Goal: Transaction & Acquisition: Subscribe to service/newsletter

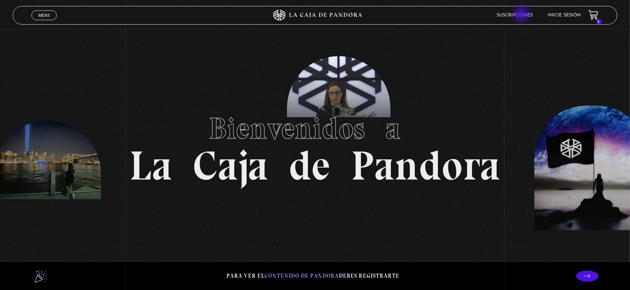
click at [522, 15] on link "Suscripciones" at bounding box center [515, 15] width 36 height 4
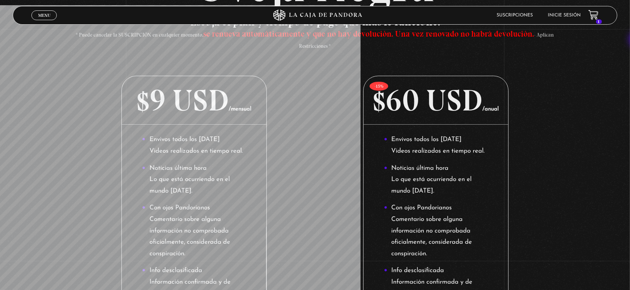
scroll to position [57, 0]
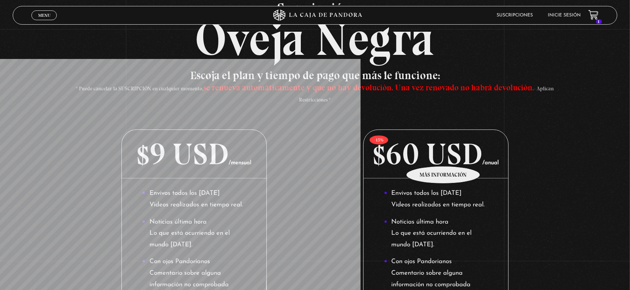
click at [443, 155] on p "$60 USD /anual" at bounding box center [435, 154] width 144 height 49
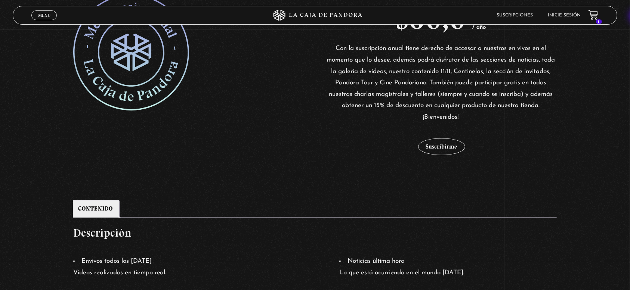
scroll to position [176, 0]
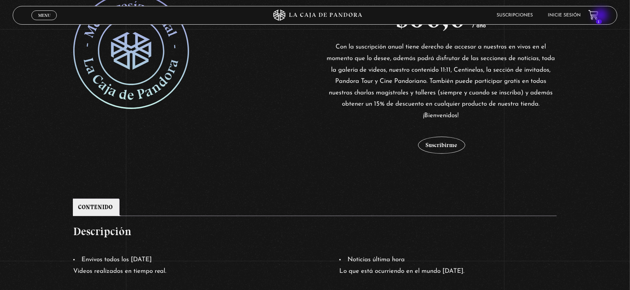
click at [596, 16] on icon at bounding box center [592, 13] width 8 height 6
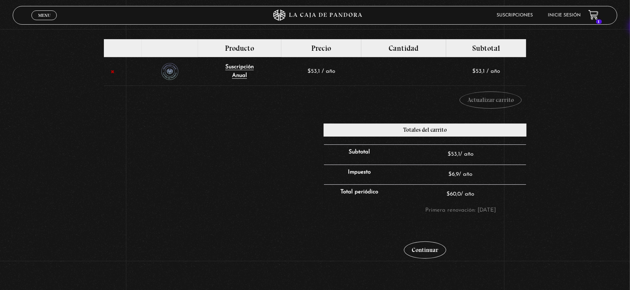
scroll to position [89, 0]
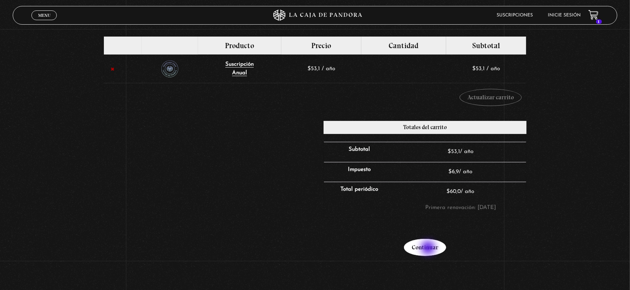
click at [429, 249] on link "Continuar" at bounding box center [425, 247] width 42 height 17
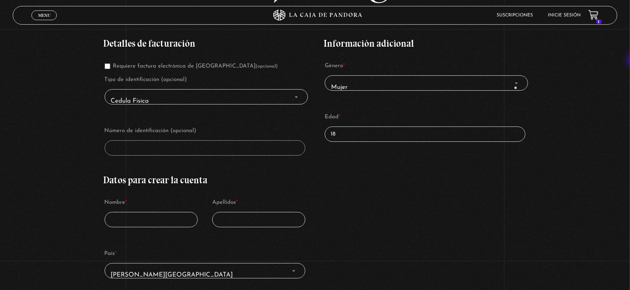
scroll to position [135, 0]
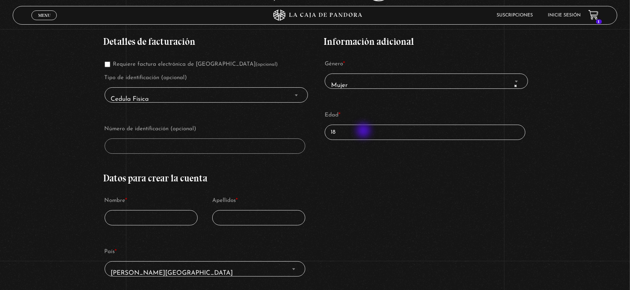
click at [364, 131] on input "18" at bounding box center [425, 132] width 201 height 15
type input "1"
click at [402, 179] on div "Detalles de facturación Requiere factura electrónica de Costa Rica (opcional) T…" at bounding box center [314, 289] width 423 height 527
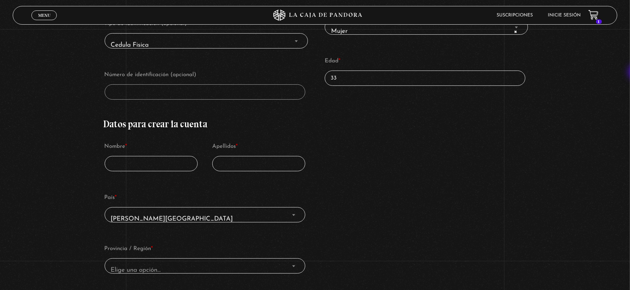
scroll to position [242, 0]
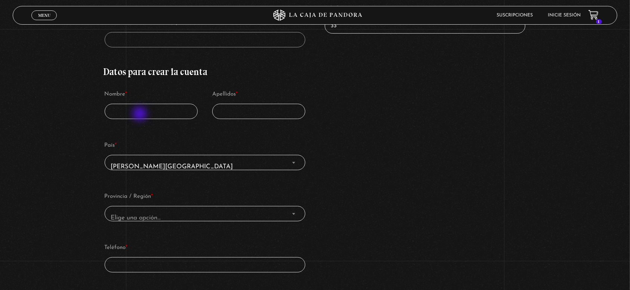
type input "33"
click at [140, 115] on input "Nombre *" at bounding box center [151, 111] width 93 height 15
type input "Karla"
click at [243, 111] on input "Apellidos *" at bounding box center [258, 111] width 93 height 15
type input "Olguín"
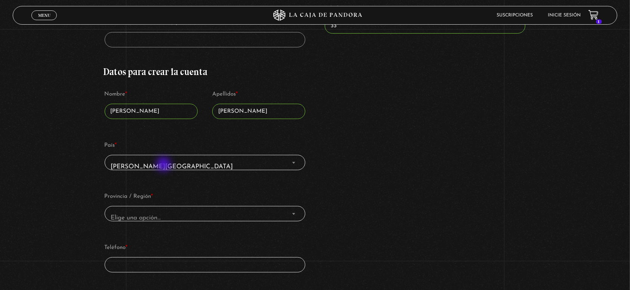
click at [164, 165] on span "Costa Rica" at bounding box center [205, 166] width 194 height 17
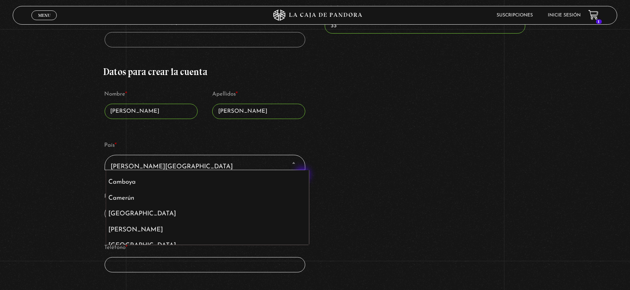
scroll to position [605, 0]
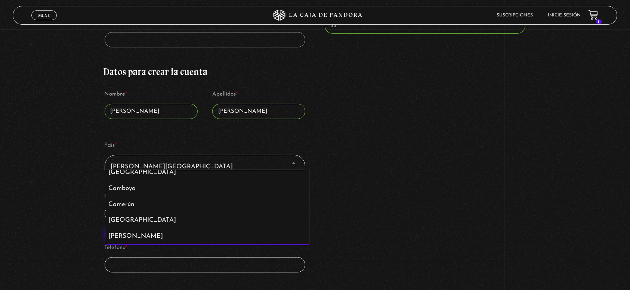
select select "CL"
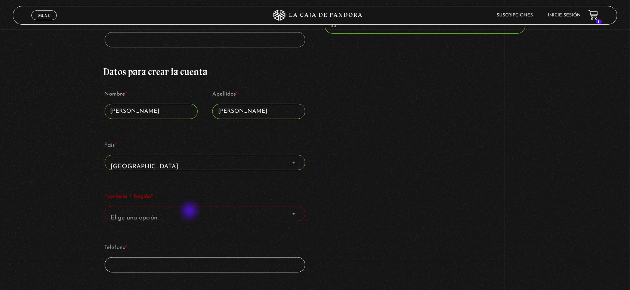
click at [190, 212] on span "Elige una opción…" at bounding box center [205, 218] width 194 height 17
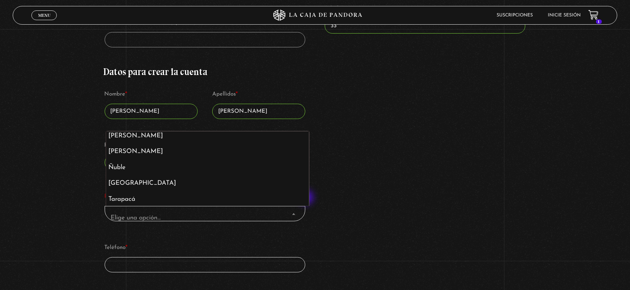
scroll to position [168, 0]
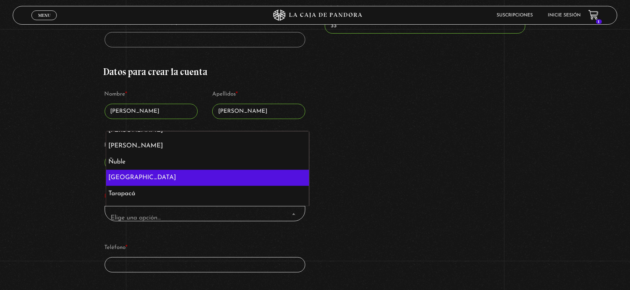
select select "CL-RM"
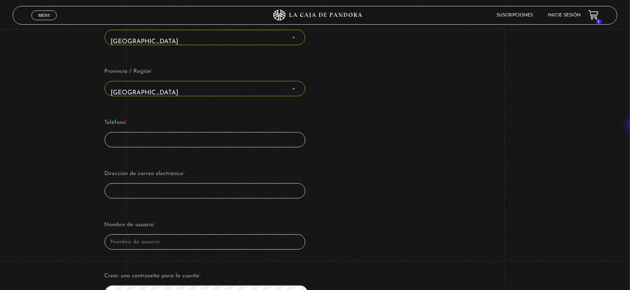
scroll to position [370, 0]
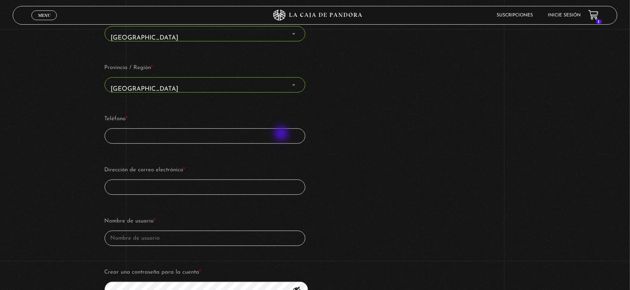
click at [282, 134] on input "Teléfono *" at bounding box center [205, 135] width 201 height 15
click at [111, 136] on input "996603538" at bounding box center [205, 135] width 201 height 15
type input "+56996603538"
click at [139, 186] on input "Dirección de correo electrónico *" at bounding box center [205, 187] width 201 height 15
type input "keolguinm@gmail.com"
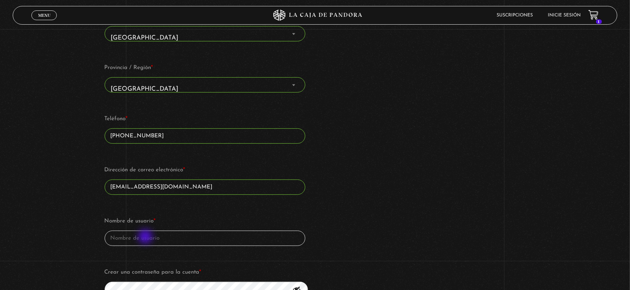
click at [146, 238] on input "Nombre de usuario *" at bounding box center [205, 238] width 201 height 15
type input "KarliO"
click at [355, 229] on div "Detalles de facturación Requiere factura electrónica de Costa Rica (opcional) T…" at bounding box center [314, 53] width 423 height 527
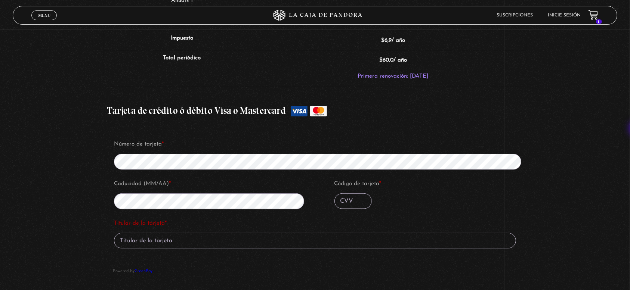
scroll to position [754, 0]
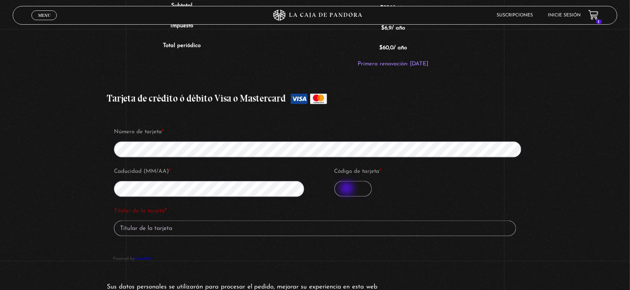
click at [347, 189] on input "Código de tarjeta *" at bounding box center [352, 189] width 37 height 16
type input "276"
click at [219, 226] on input "Titular de la tarjeta *" at bounding box center [315, 229] width 402 height 16
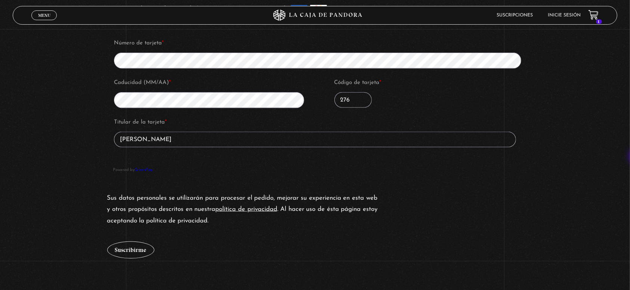
scroll to position [844, 0]
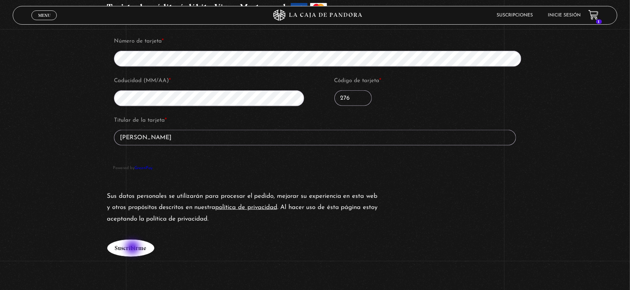
click at [133, 248] on button "Suscribirme" at bounding box center [130, 248] width 47 height 17
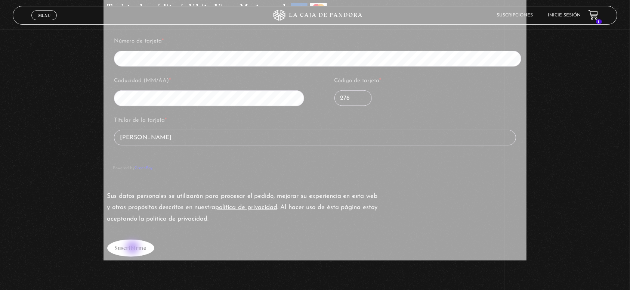
type input "Karla Olguin"
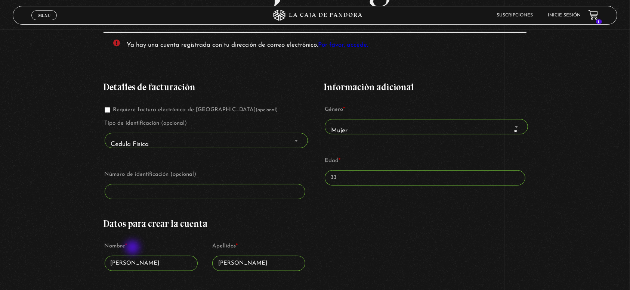
scroll to position [123, 0]
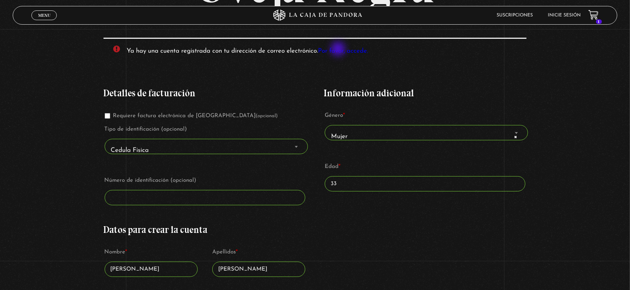
click at [339, 50] on link "Por favor, accede." at bounding box center [343, 51] width 50 height 6
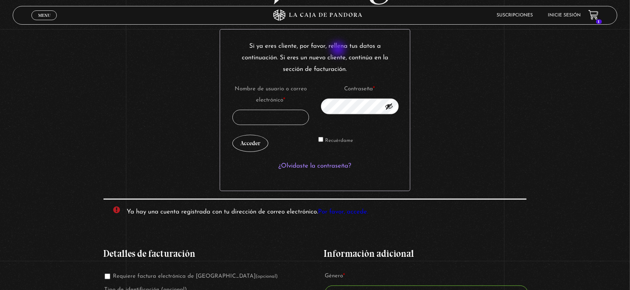
scroll to position [142, 0]
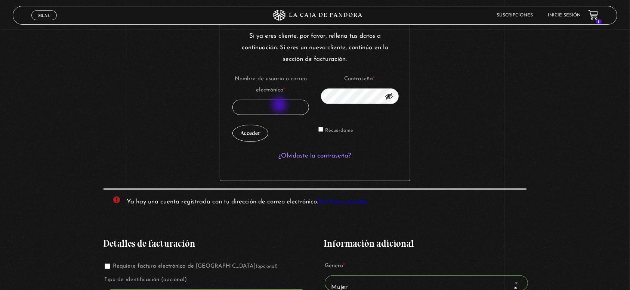
click at [280, 106] on input "Nombre de usuario o correo electrónico * Obligatorio" at bounding box center [270, 107] width 76 height 15
type input "keolguinm@gmail.com"
click at [249, 136] on button "Acceder" at bounding box center [250, 133] width 36 height 17
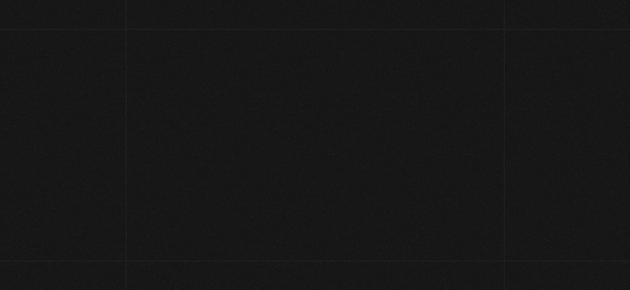
select select "CL-RM"
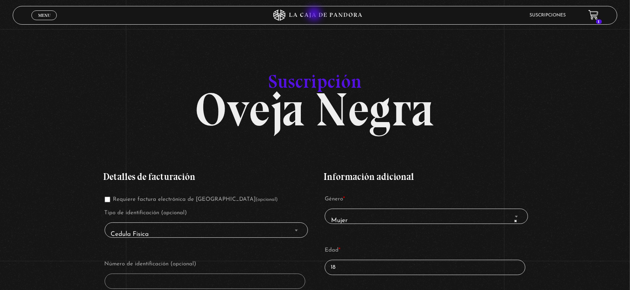
click at [316, 15] on icon at bounding box center [314, 15] width 189 height 11
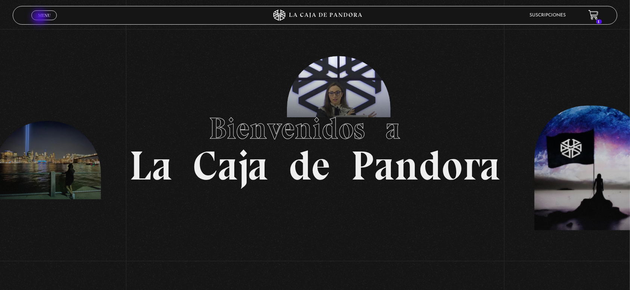
click at [40, 18] on link "Menu Cerrar" at bounding box center [43, 15] width 25 height 10
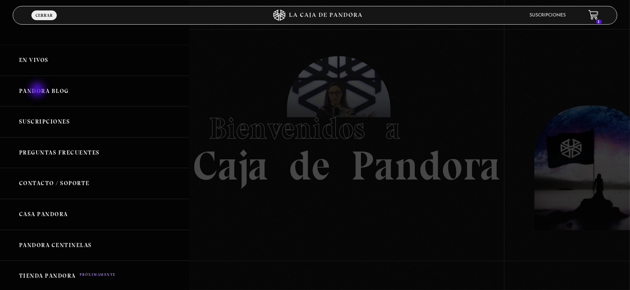
click at [38, 90] on link "Pandora Blog" at bounding box center [94, 91] width 189 height 31
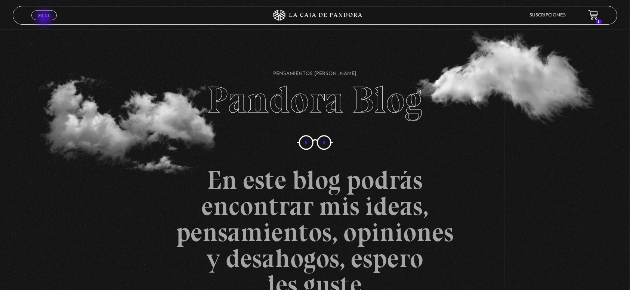
click at [45, 16] on span "Menu" at bounding box center [44, 15] width 12 height 4
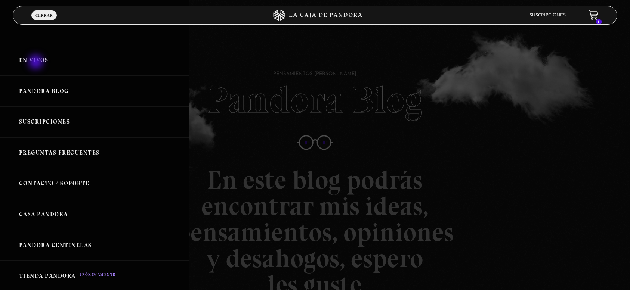
click at [37, 63] on link "En vivos" at bounding box center [94, 60] width 189 height 31
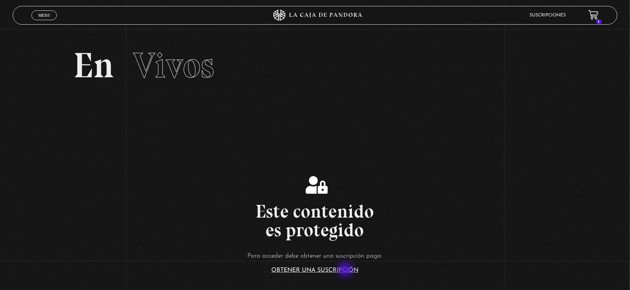
click at [346, 270] on link "Obtener una suscripción" at bounding box center [315, 270] width 87 height 6
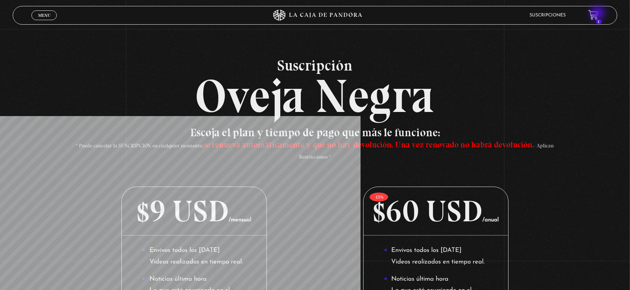
click at [596, 14] on icon at bounding box center [592, 13] width 8 height 6
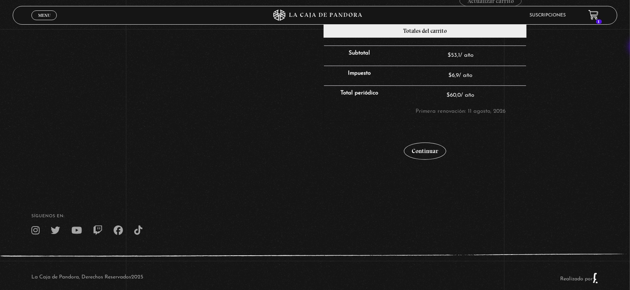
scroll to position [190, 0]
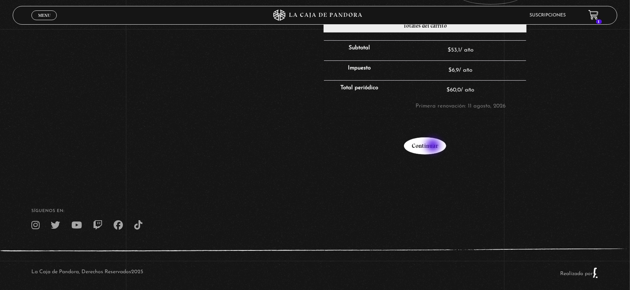
click at [434, 146] on link "Continuar" at bounding box center [425, 145] width 42 height 17
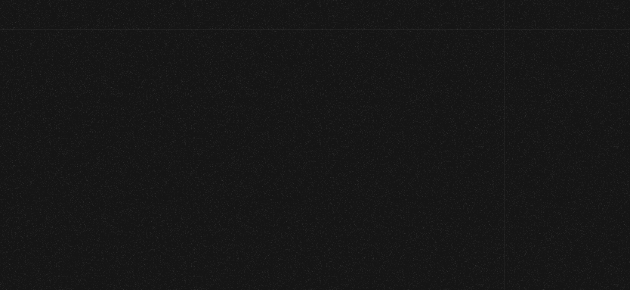
select select "CL-RM"
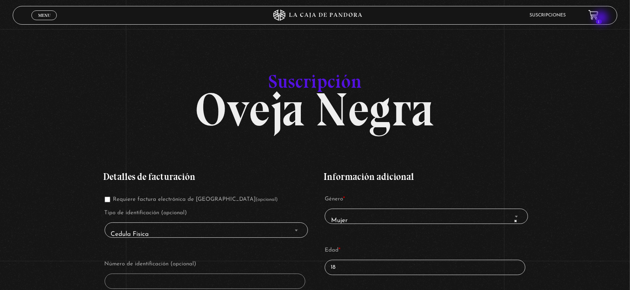
click at [598, 18] on icon at bounding box center [592, 14] width 9 height 9
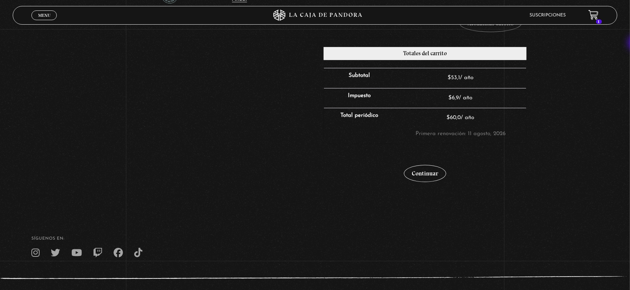
scroll to position [69, 0]
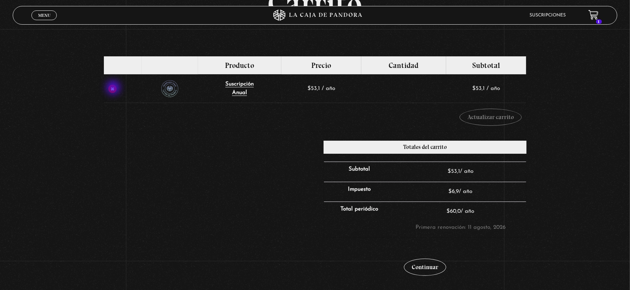
click at [114, 89] on link "×" at bounding box center [112, 89] width 9 height 9
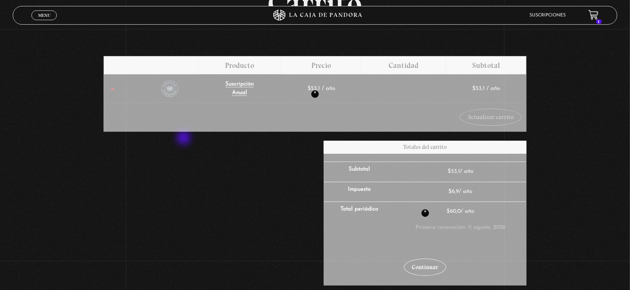
scroll to position [67, 0]
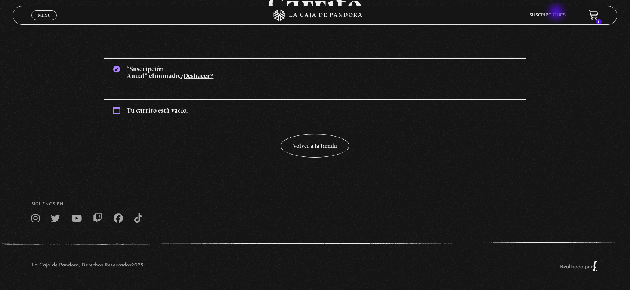
click at [557, 13] on link "Suscripciones" at bounding box center [548, 15] width 36 height 4
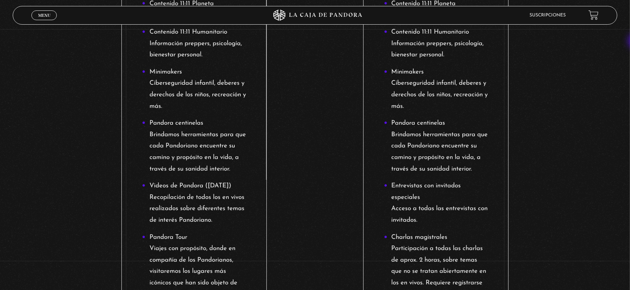
scroll to position [41, 0]
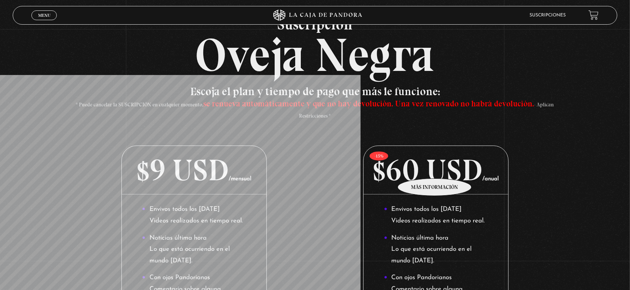
click at [436, 169] on p "$60 USD /anual" at bounding box center [435, 170] width 144 height 49
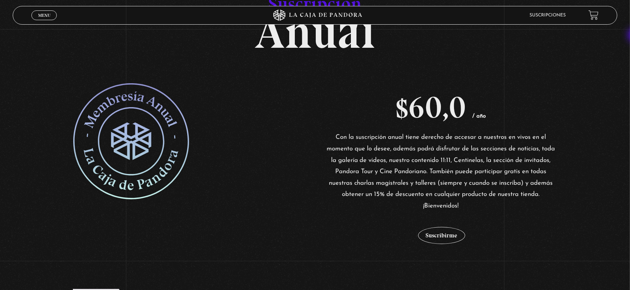
scroll to position [131, 0]
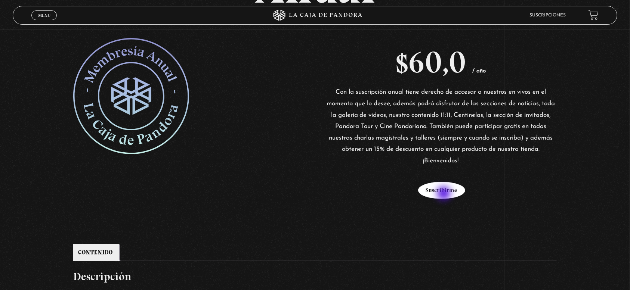
click at [444, 194] on button "Suscribirme" at bounding box center [441, 190] width 47 height 17
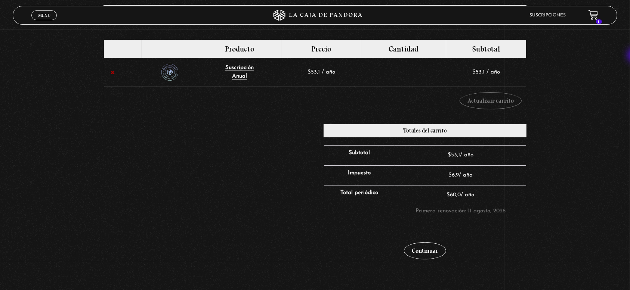
scroll to position [133, 0]
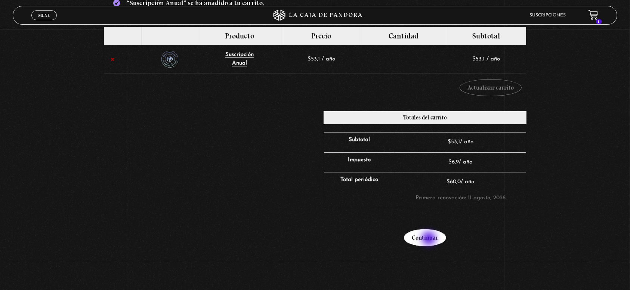
click at [429, 239] on link "Continuar" at bounding box center [425, 237] width 42 height 17
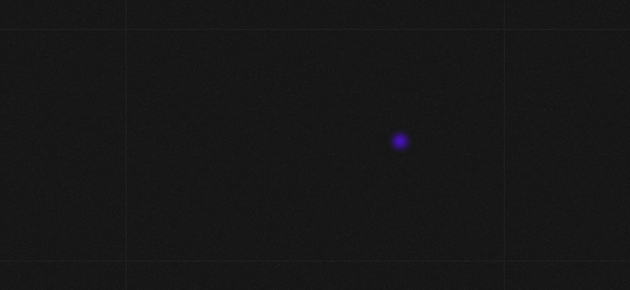
select select "CL-RM"
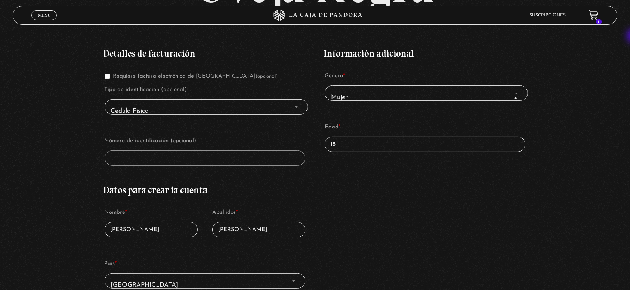
scroll to position [139, 0]
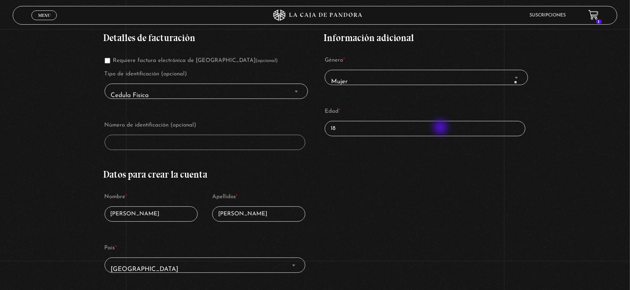
click at [441, 128] on input "18" at bounding box center [425, 128] width 201 height 15
type input "1"
type input "33"
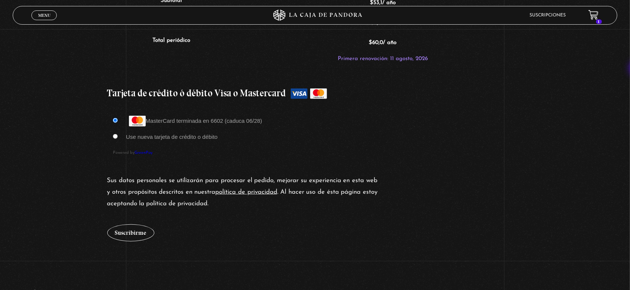
scroll to position [646, 0]
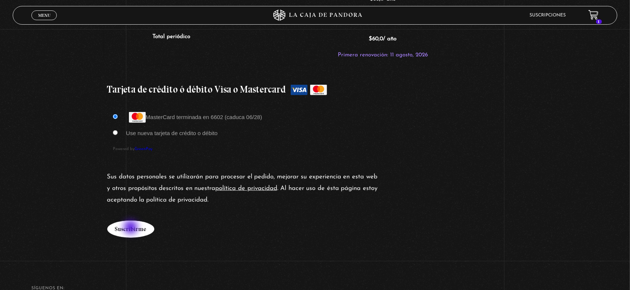
click at [131, 228] on button "Suscribirme" at bounding box center [130, 229] width 47 height 17
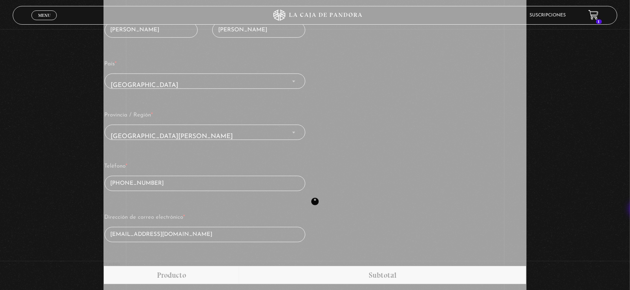
scroll to position [328, 0]
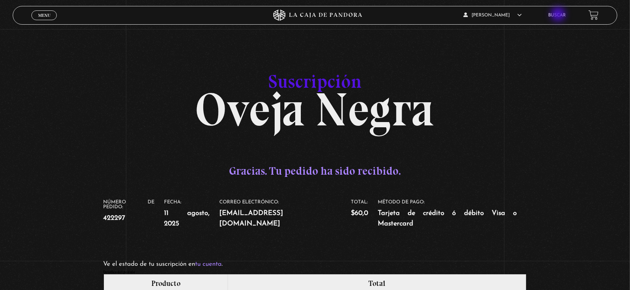
click at [559, 15] on link "Buscar" at bounding box center [557, 15] width 18 height 4
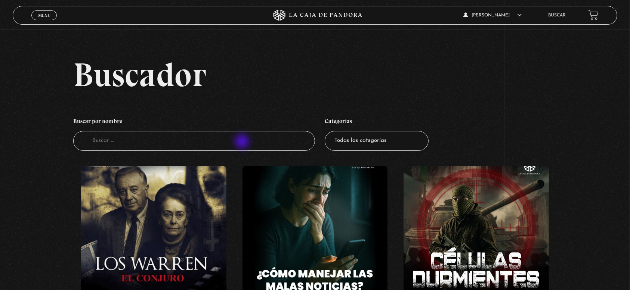
click at [243, 142] on input "Buscador" at bounding box center [194, 141] width 242 height 20
type input "ojos bien cerrados"
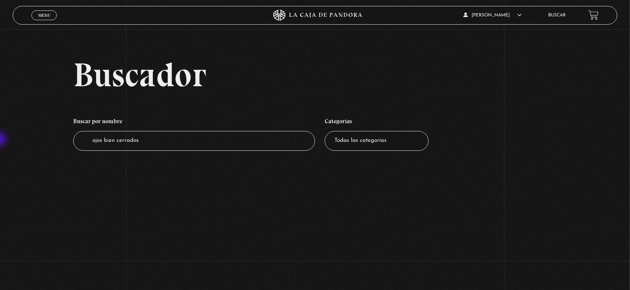
drag, startPoint x: 154, startPoint y: 137, endPoint x: 0, endPoint y: 140, distance: 153.9
click at [0, 140] on div "Buscador Buscar por nombre Buscador ojos bien cerrados Categorías Todas las cat…" at bounding box center [315, 112] width 630 height 108
type input "eyes wide"
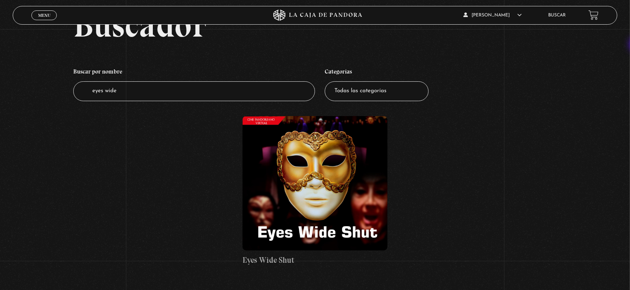
scroll to position [52, 0]
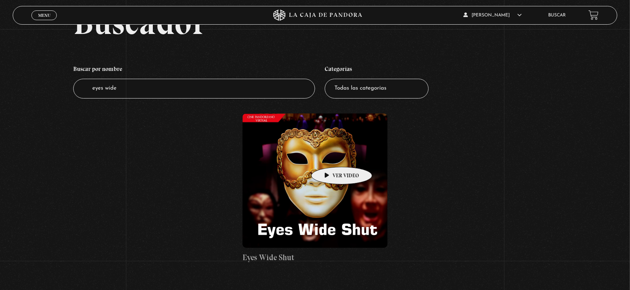
click at [330, 156] on figure at bounding box center [314, 181] width 145 height 134
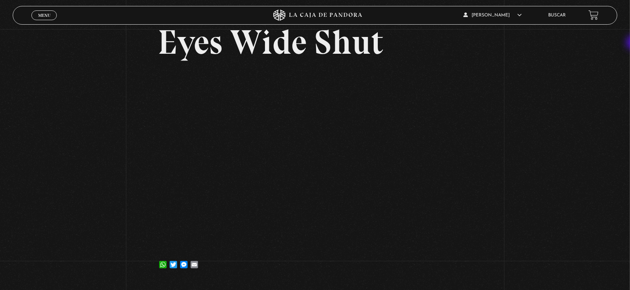
scroll to position [53, 0]
